Goal: Complete application form

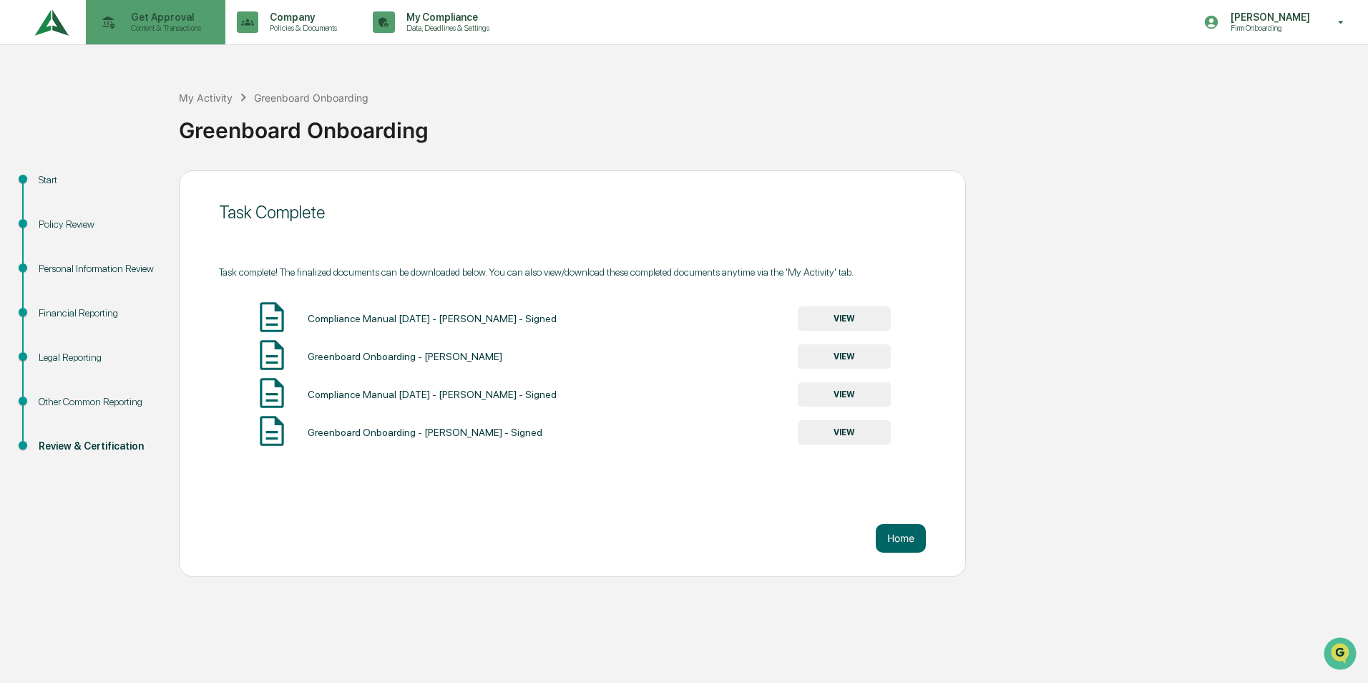
click at [132, 11] on p "Get Approval" at bounding box center [163, 16] width 89 height 11
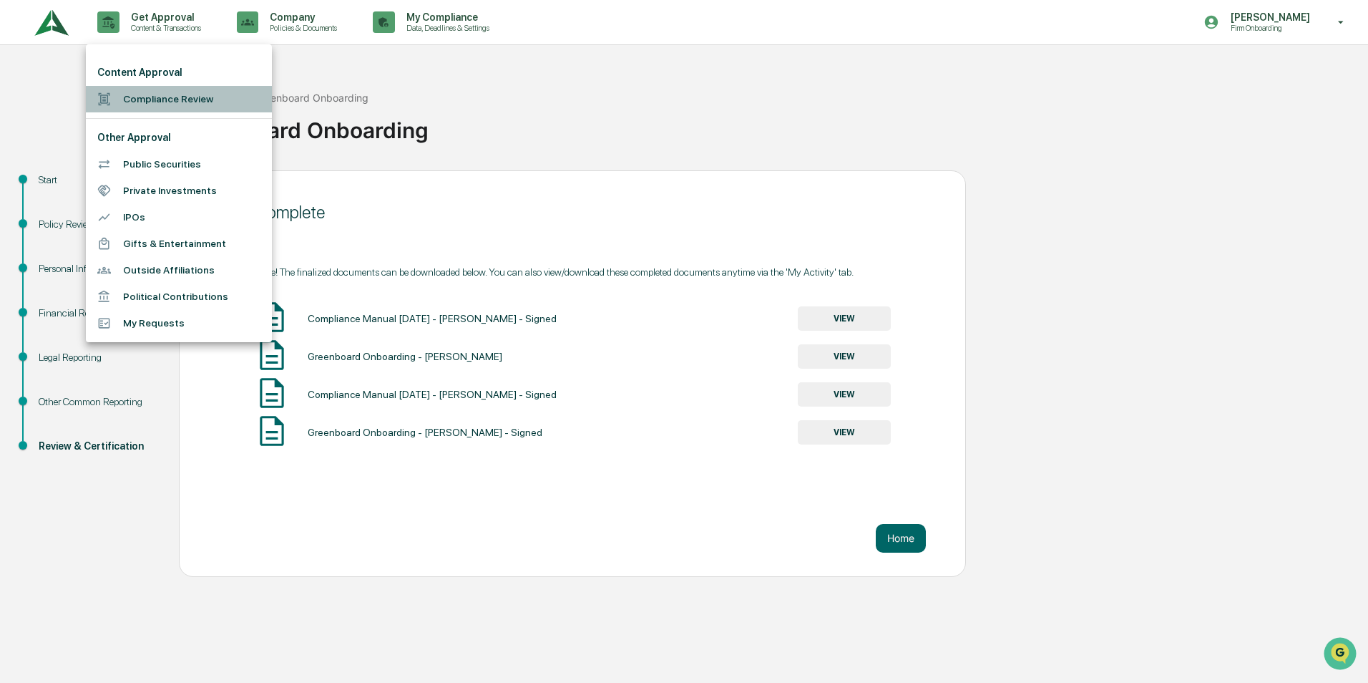
click at [153, 99] on li "Compliance Review" at bounding box center [179, 99] width 186 height 26
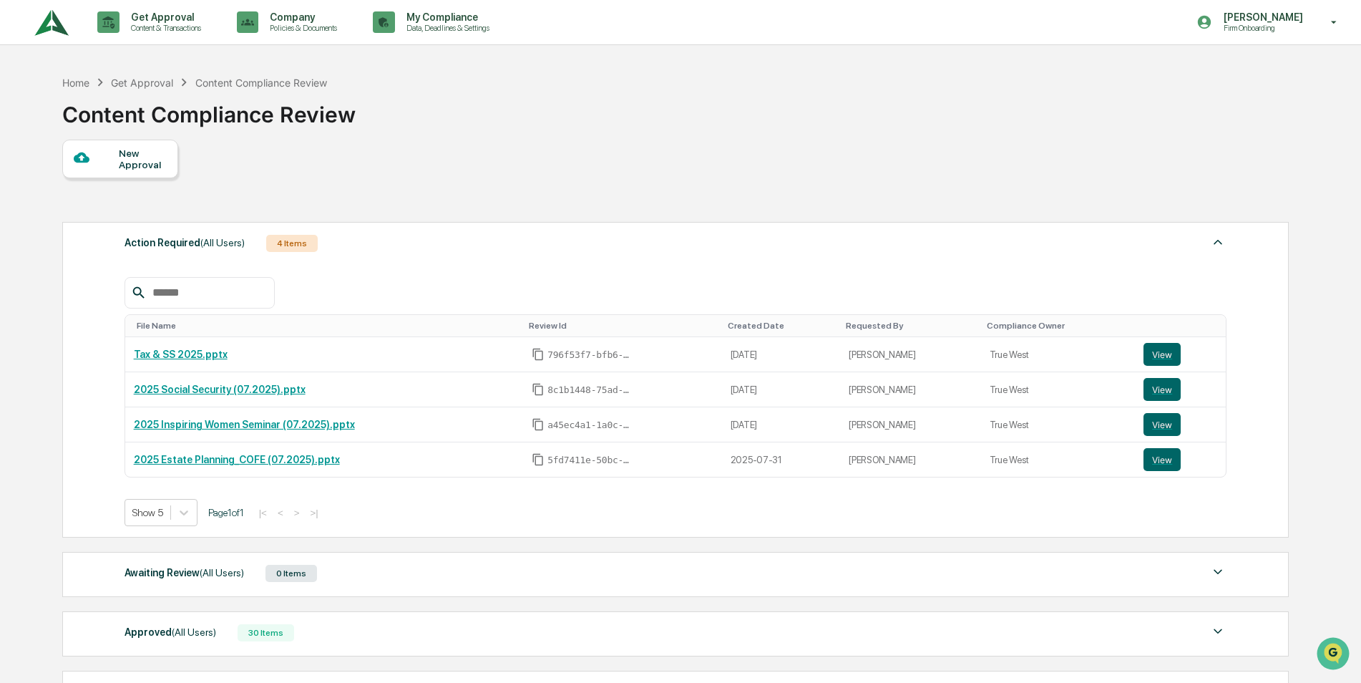
click at [109, 160] on div at bounding box center [96, 159] width 45 height 18
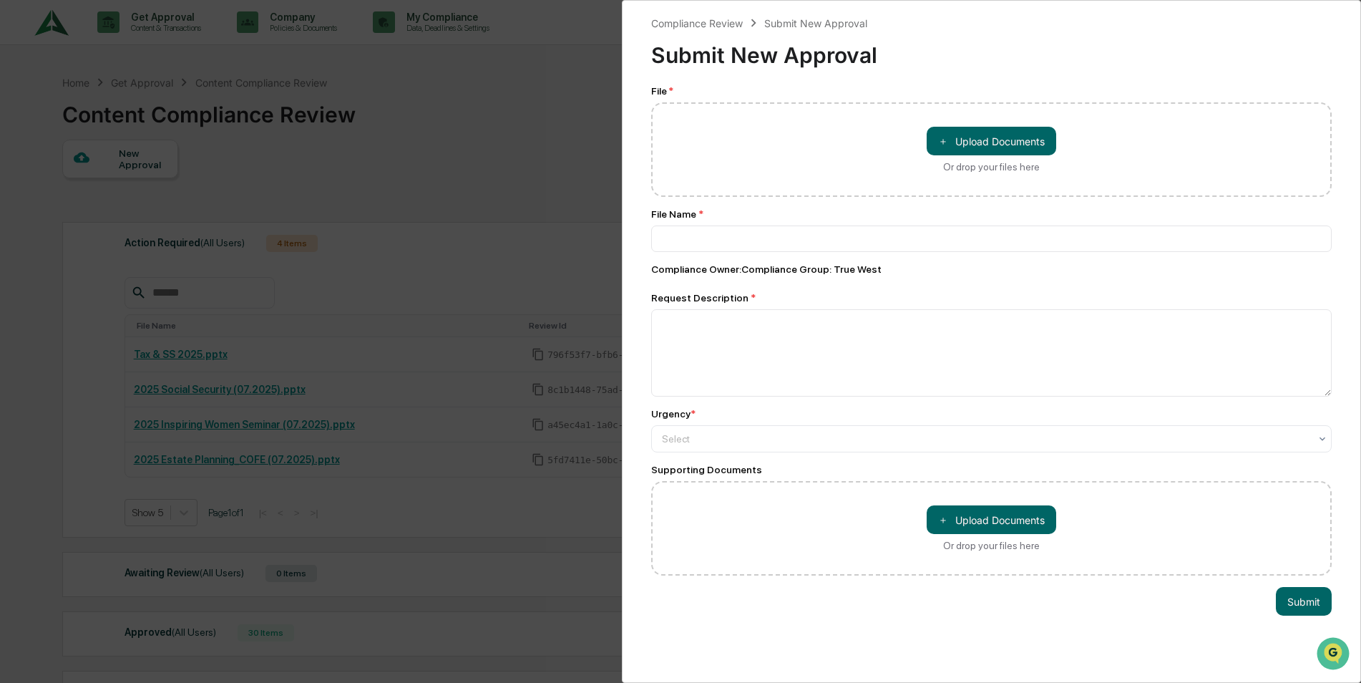
click at [965, 156] on div "＋ Upload Documents Or drop your files here" at bounding box center [992, 150] width 130 height 46
click at [0, 0] on input "＋ Upload Documents Or drop your files here" at bounding box center [0, 0] width 0 height 0
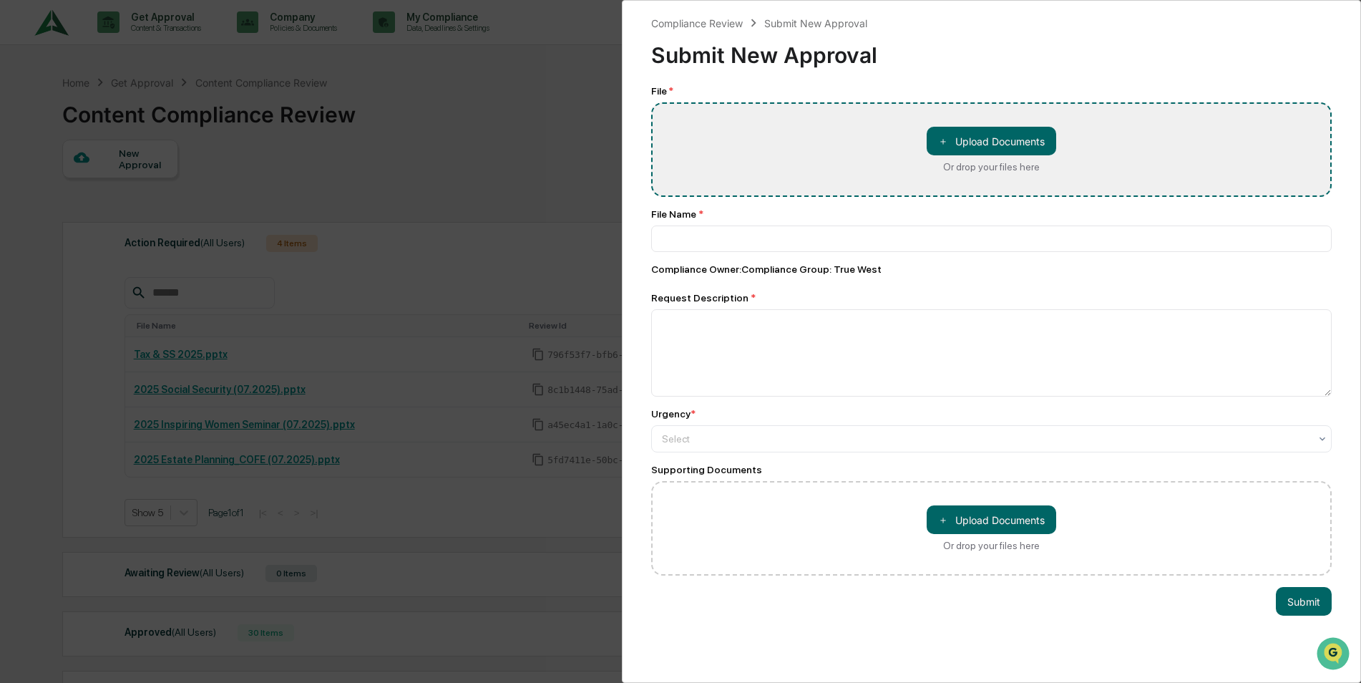
type input "**********"
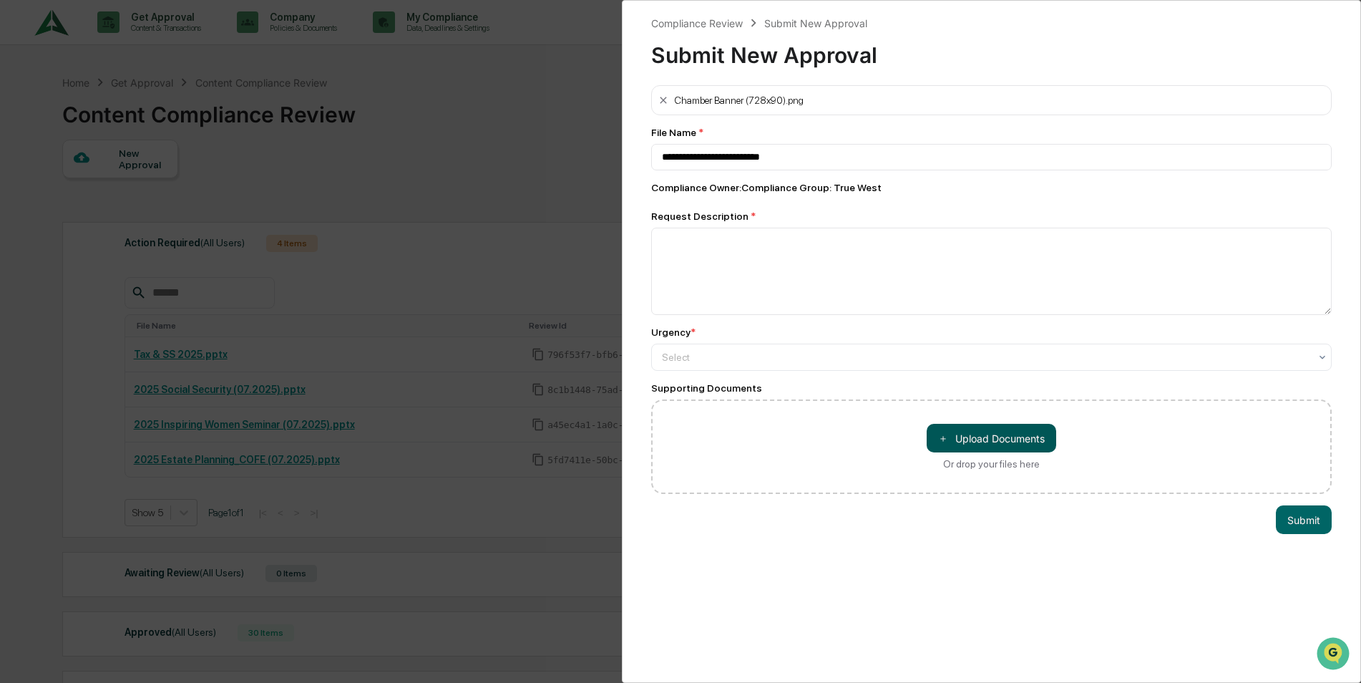
click at [982, 441] on button "＋ Upload Documents" at bounding box center [992, 438] width 130 height 29
click at [963, 439] on button "＋ Upload Documents" at bounding box center [992, 438] width 130 height 29
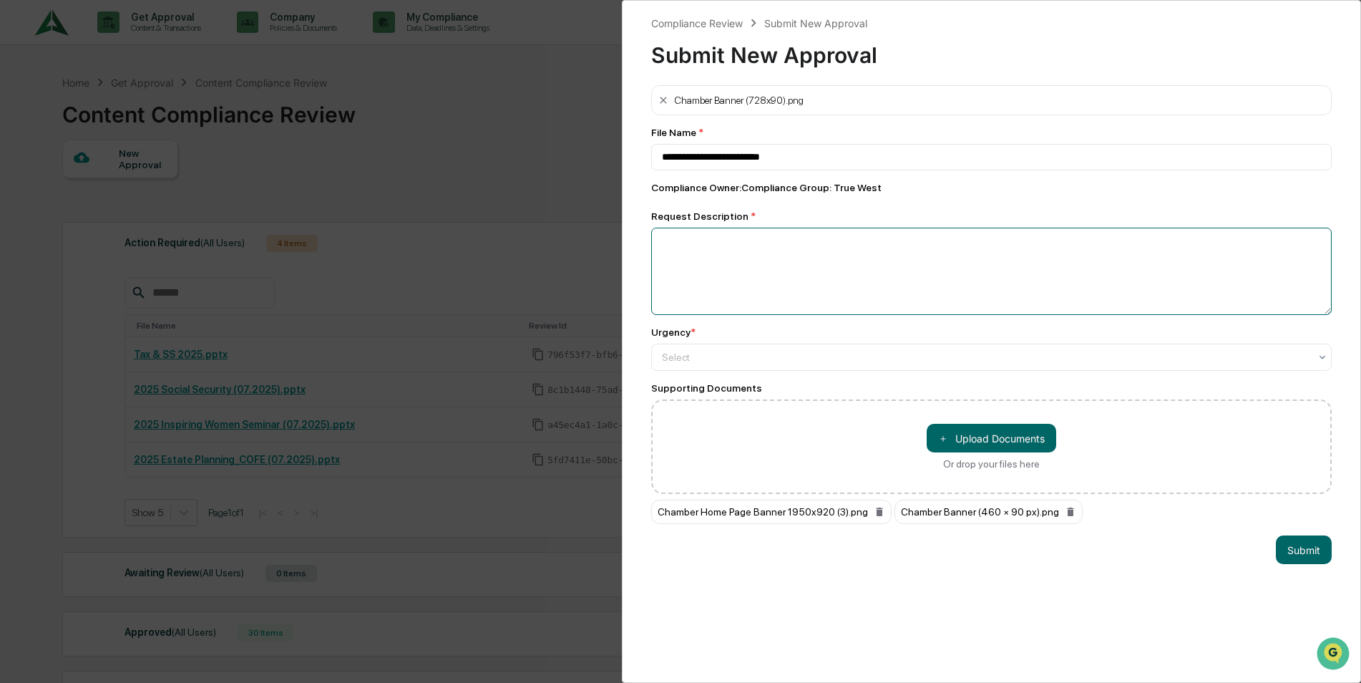
click at [767, 261] on textarea at bounding box center [991, 271] width 680 height 87
type textarea "*"
type textarea "**********"
click at [719, 358] on div at bounding box center [986, 357] width 648 height 14
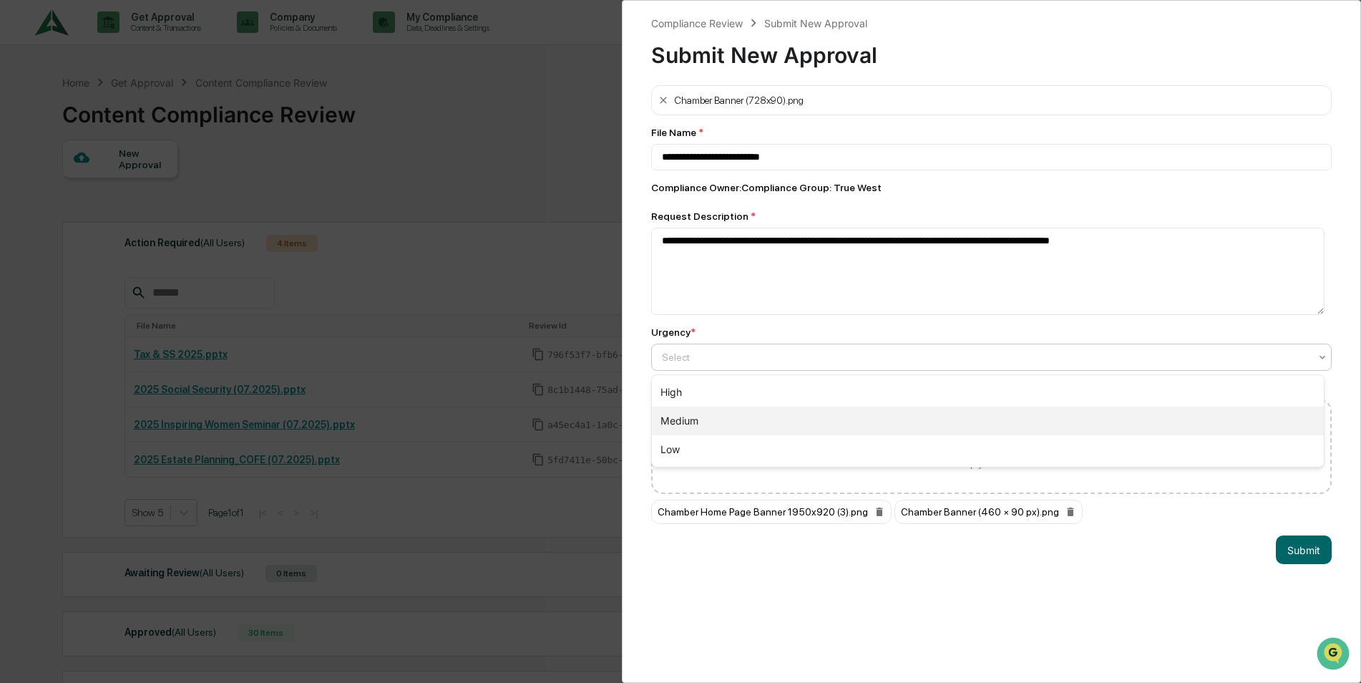
click at [697, 411] on div "Medium" at bounding box center [988, 420] width 672 height 29
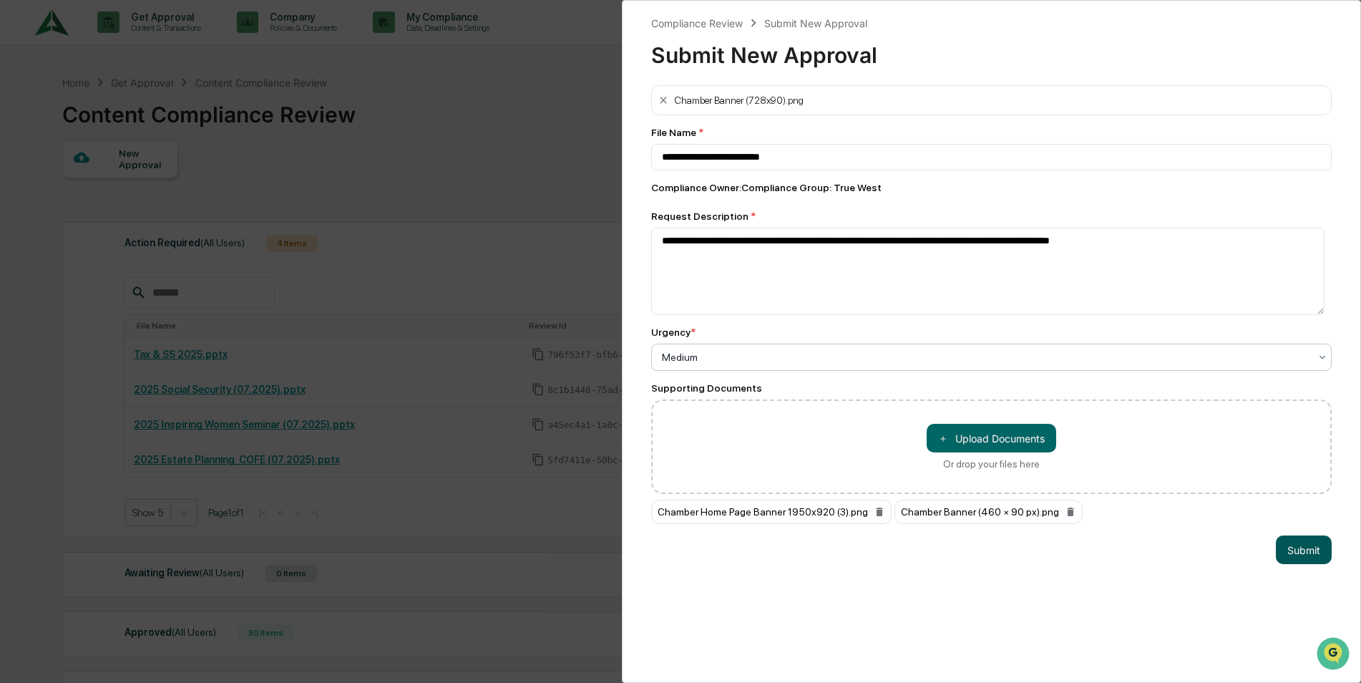
click at [1289, 555] on button "Submit" at bounding box center [1304, 549] width 56 height 29
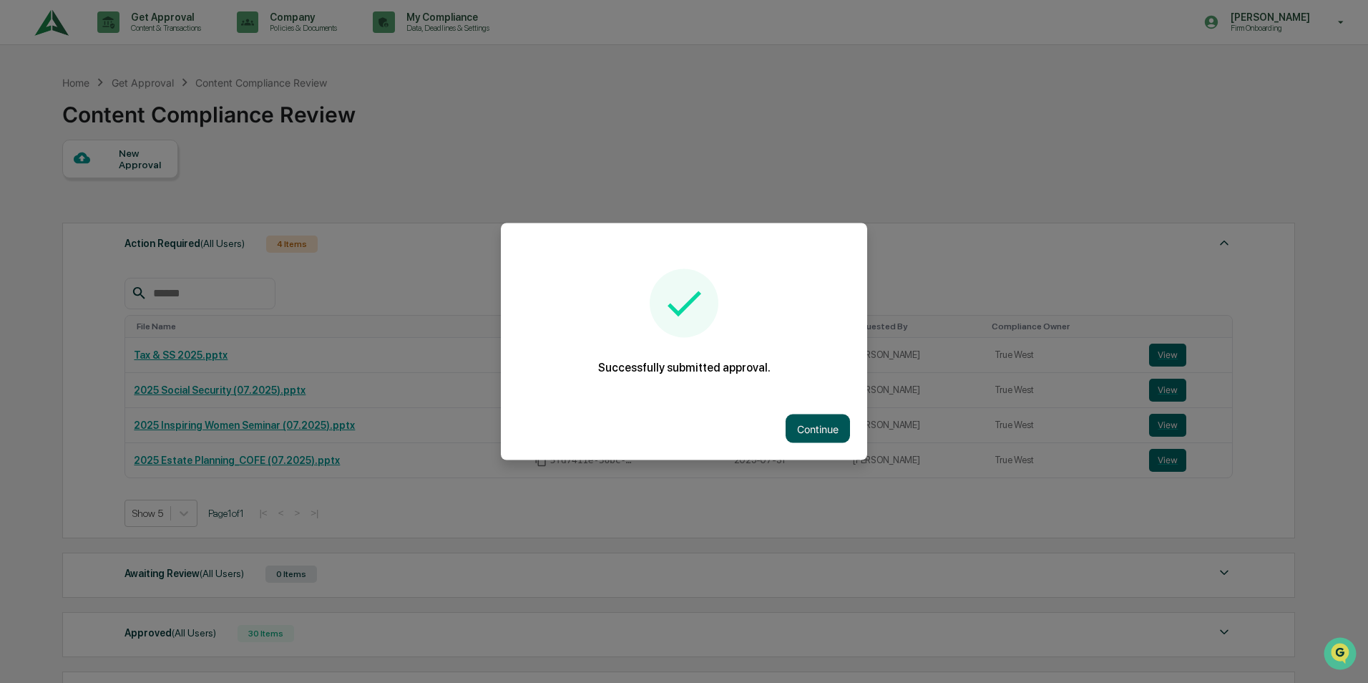
click at [806, 425] on button "Continue" at bounding box center [818, 428] width 64 height 29
